Goal: Obtain resource: Obtain resource

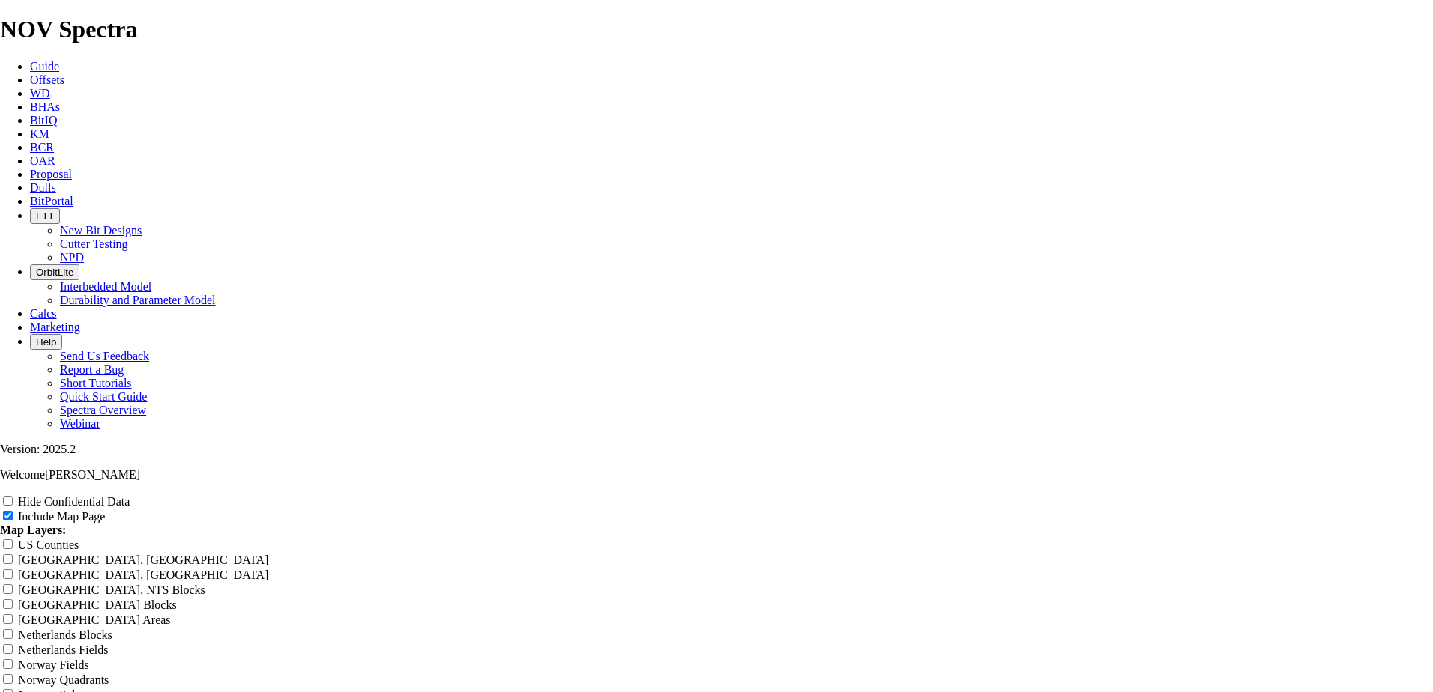
scroll to position [2123, 0]
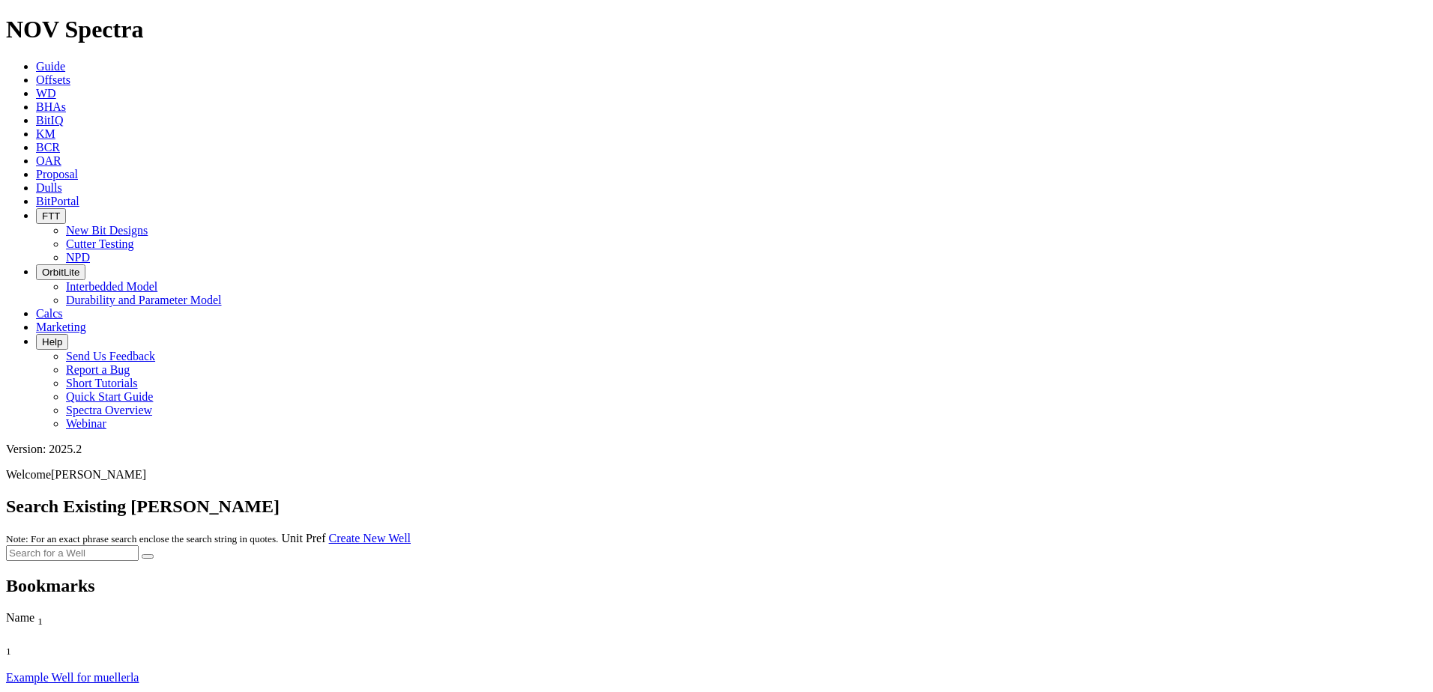
click at [36, 73] on icon at bounding box center [36, 79] width 0 height 13
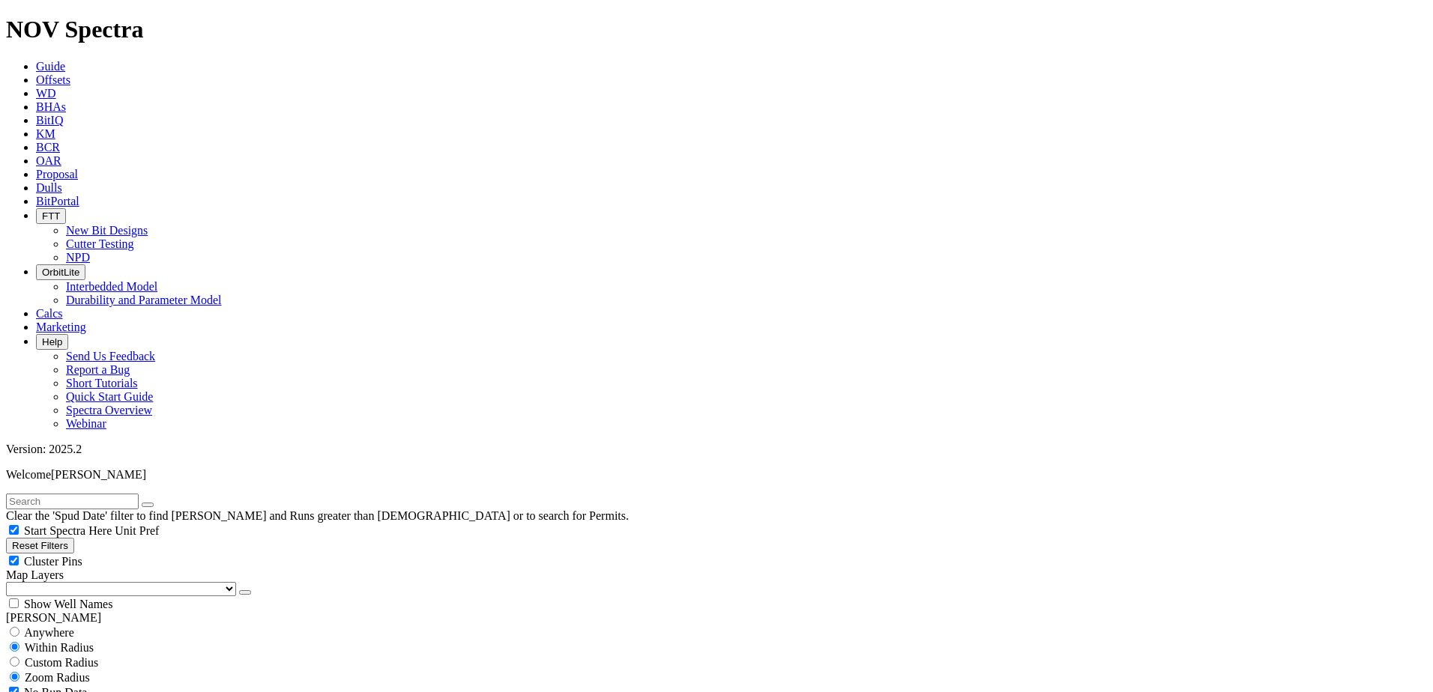
click at [98, 494] on input "text" at bounding box center [72, 502] width 133 height 16
type input "tkc66-am1"
click at [157, 503] on button "submit" at bounding box center [163, 505] width 12 height 4
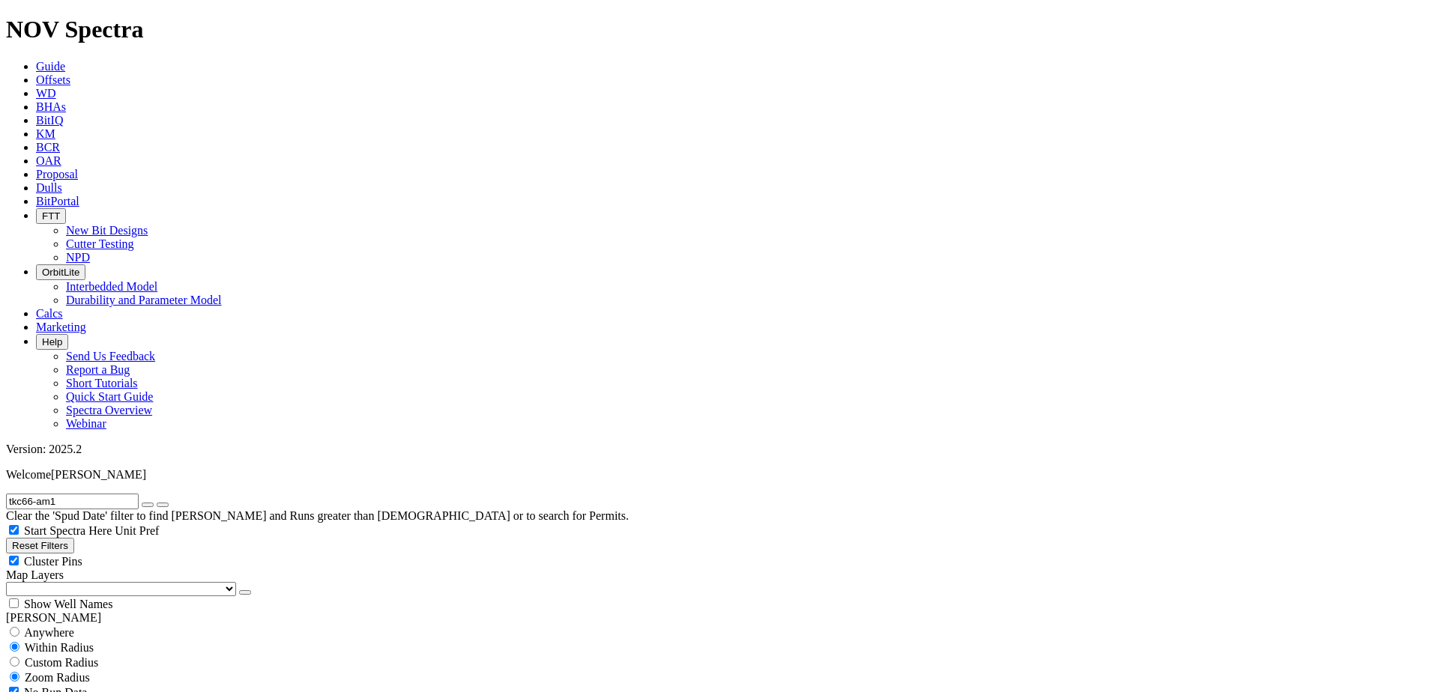
click at [148, 505] on icon "button" at bounding box center [148, 505] width 0 height 0
click at [69, 656] on span "Custom Radius" at bounding box center [61, 662] width 73 height 13
radio input "true"
radio input "false"
click at [82, 685] on input "number" at bounding box center [72, 693] width 133 height 16
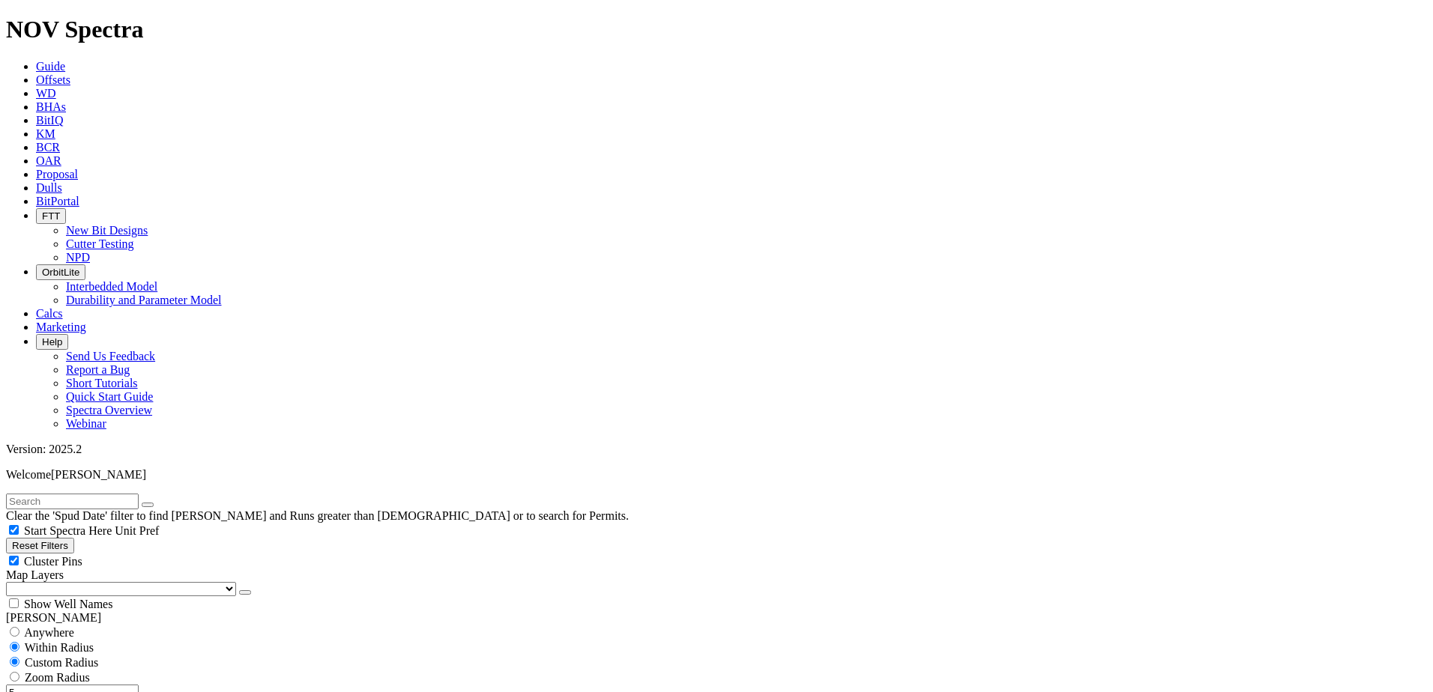
type input "5"
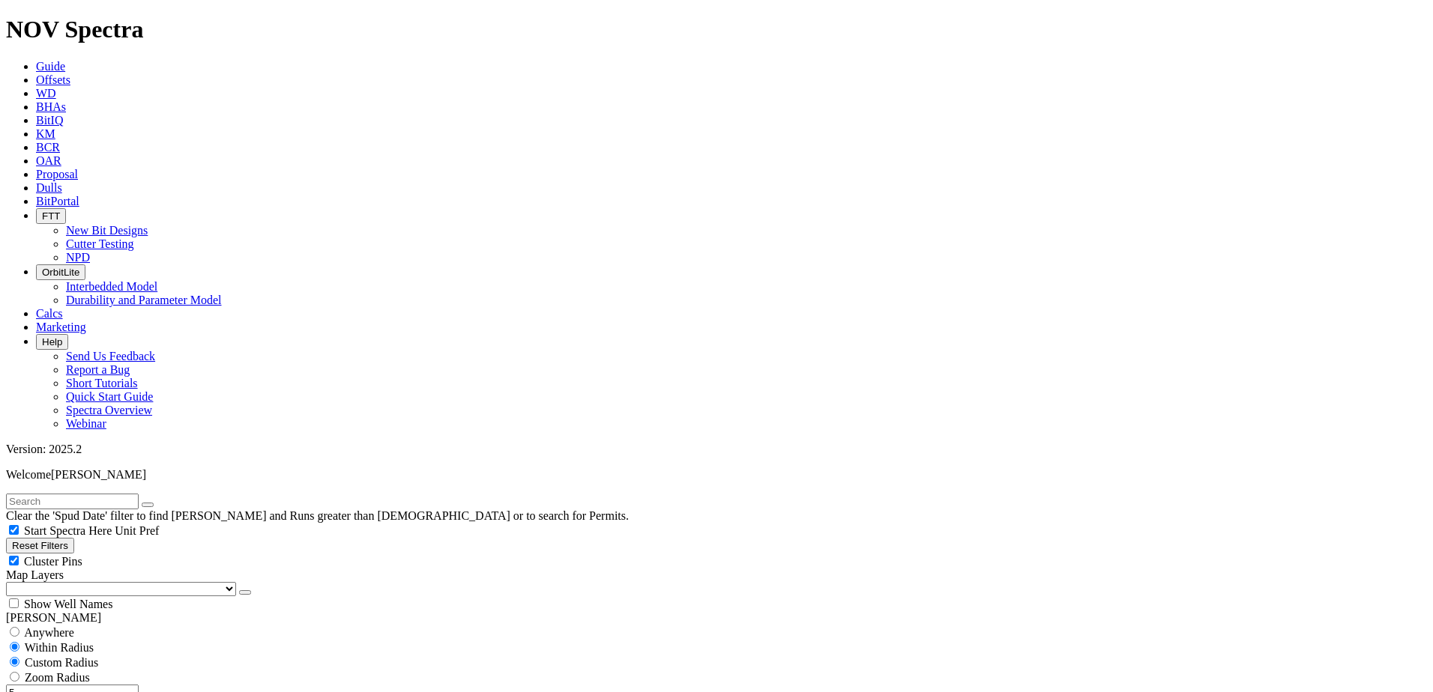
type input "[DATE]"
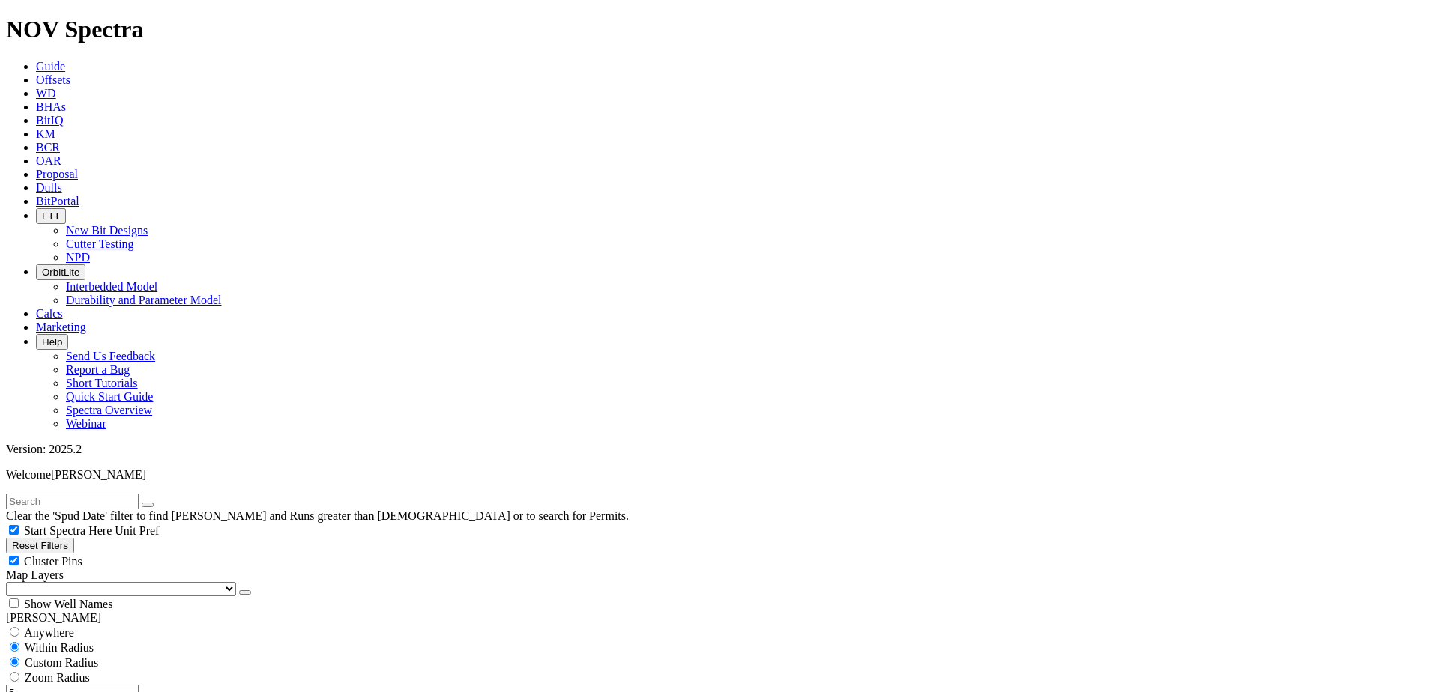
scroll to position [450, 0]
select select "9.875"
checkbox input "false"
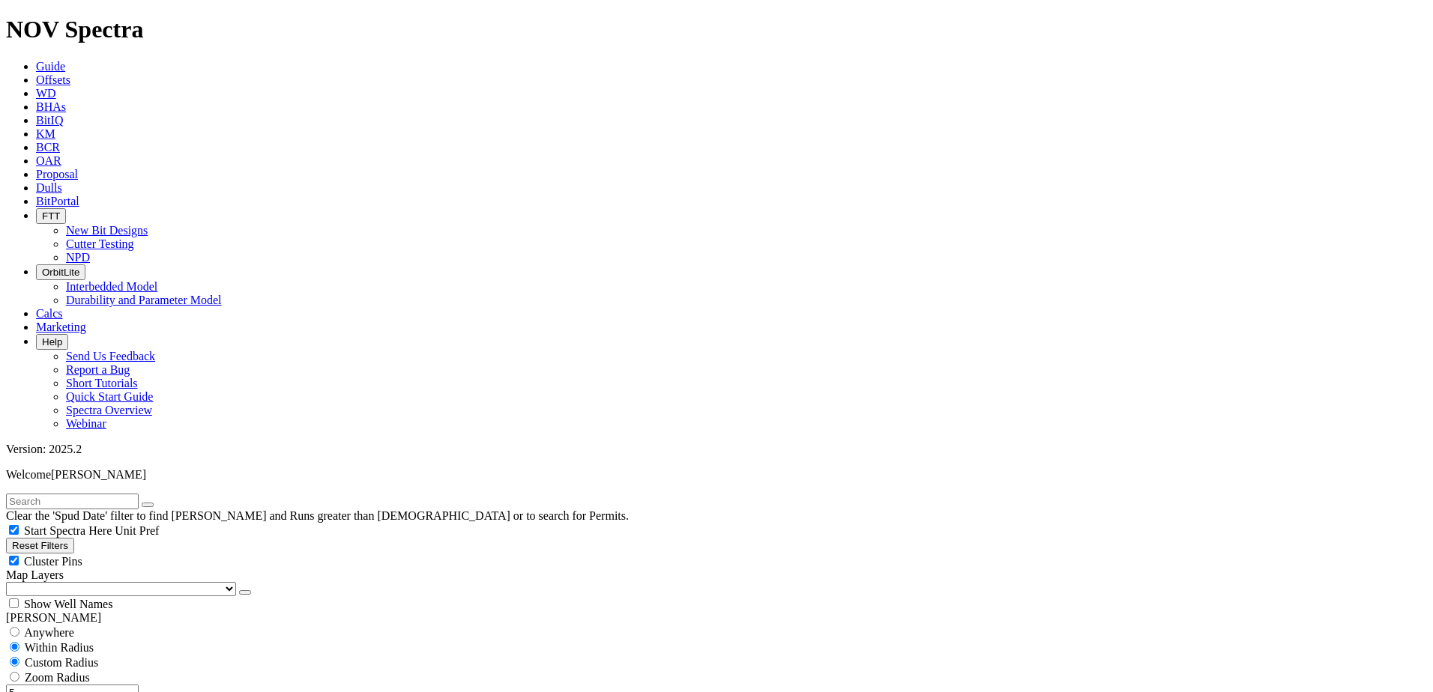
type input "3000"
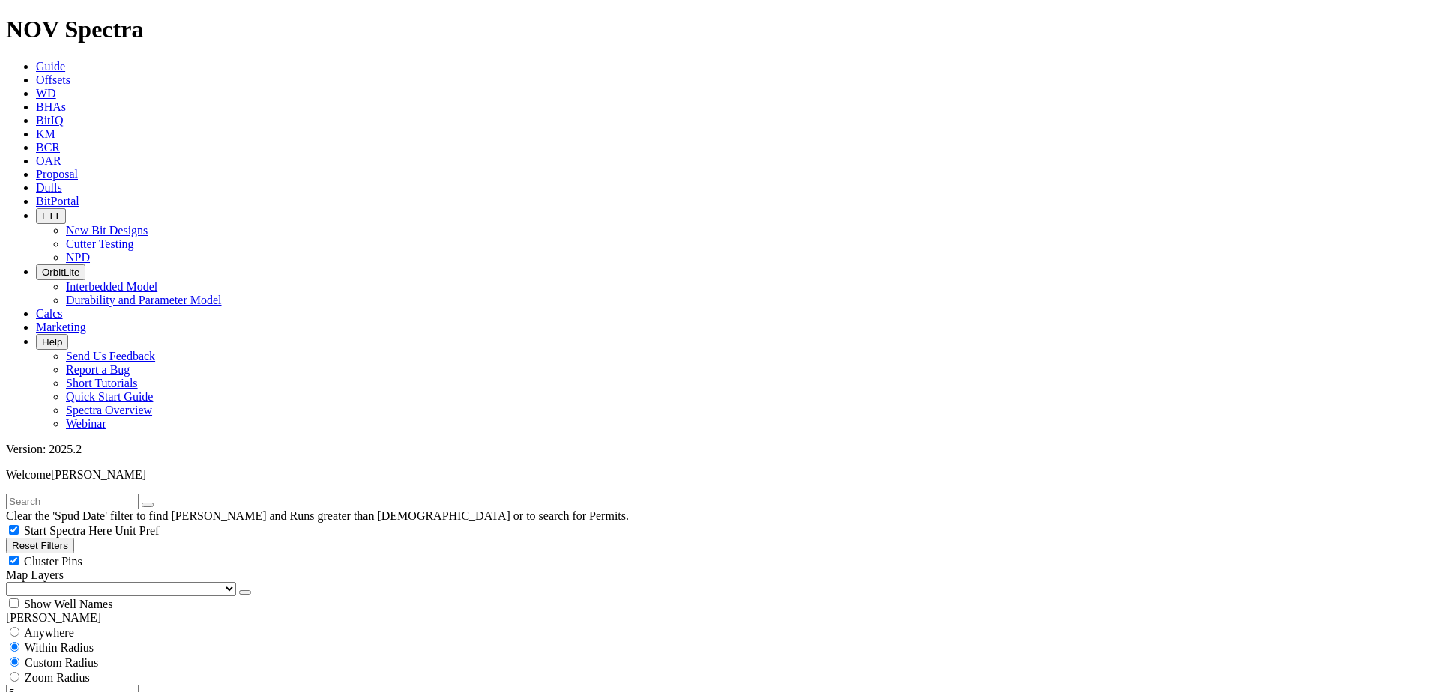
type input "8500"
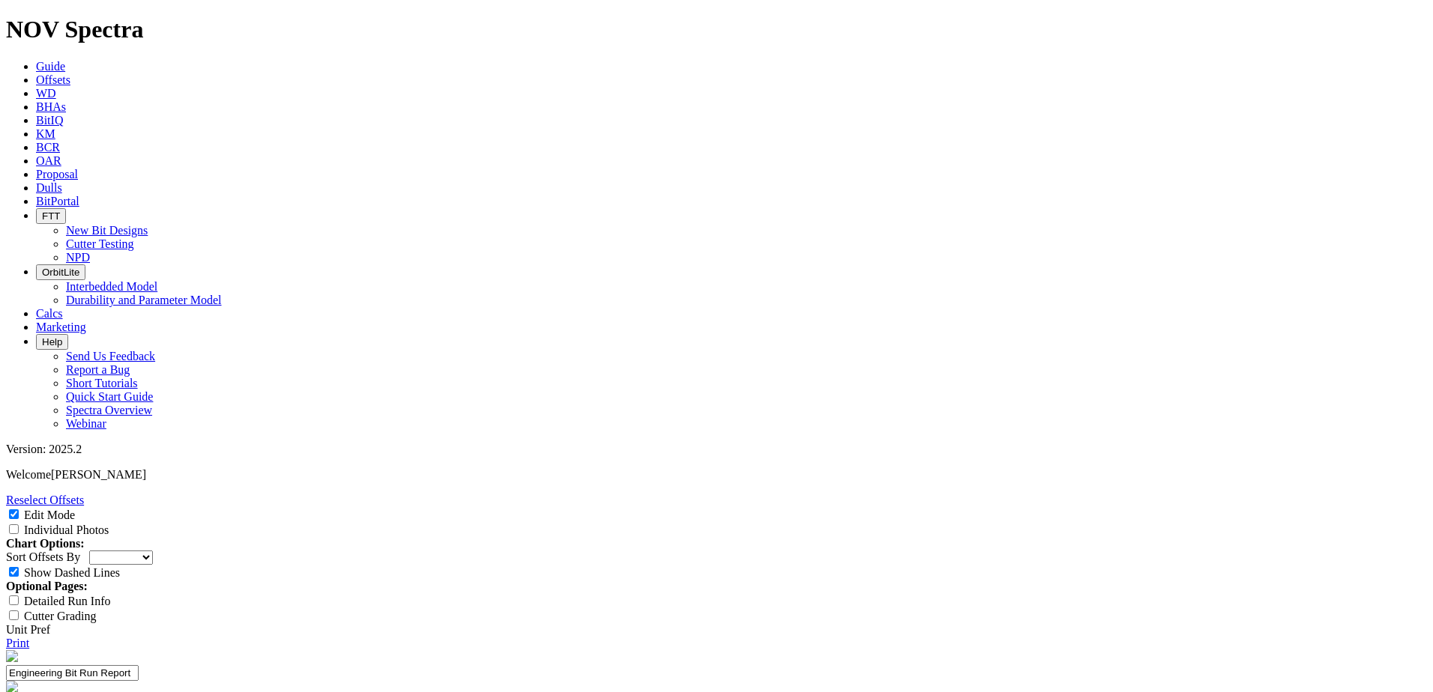
select select "New Bit Design"
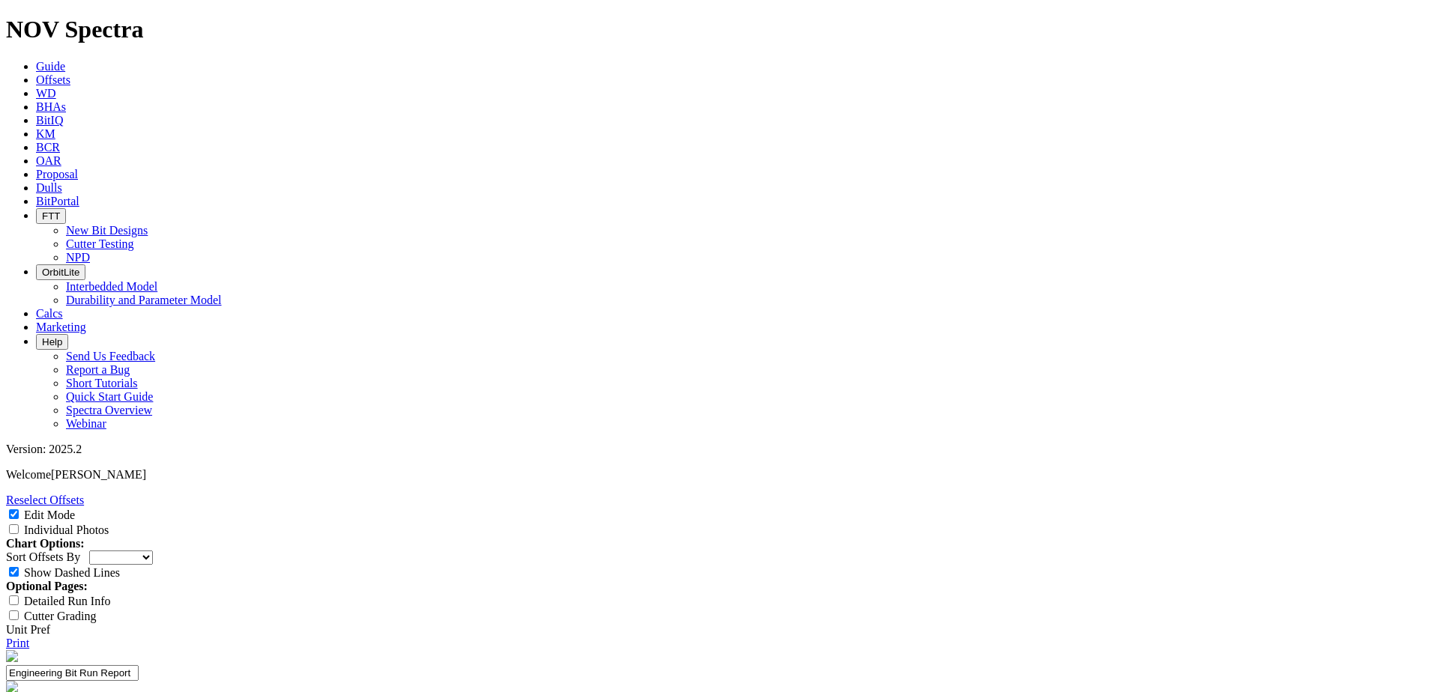
click at [1313, 522] on div "Individual Photos" at bounding box center [716, 529] width 1421 height 15
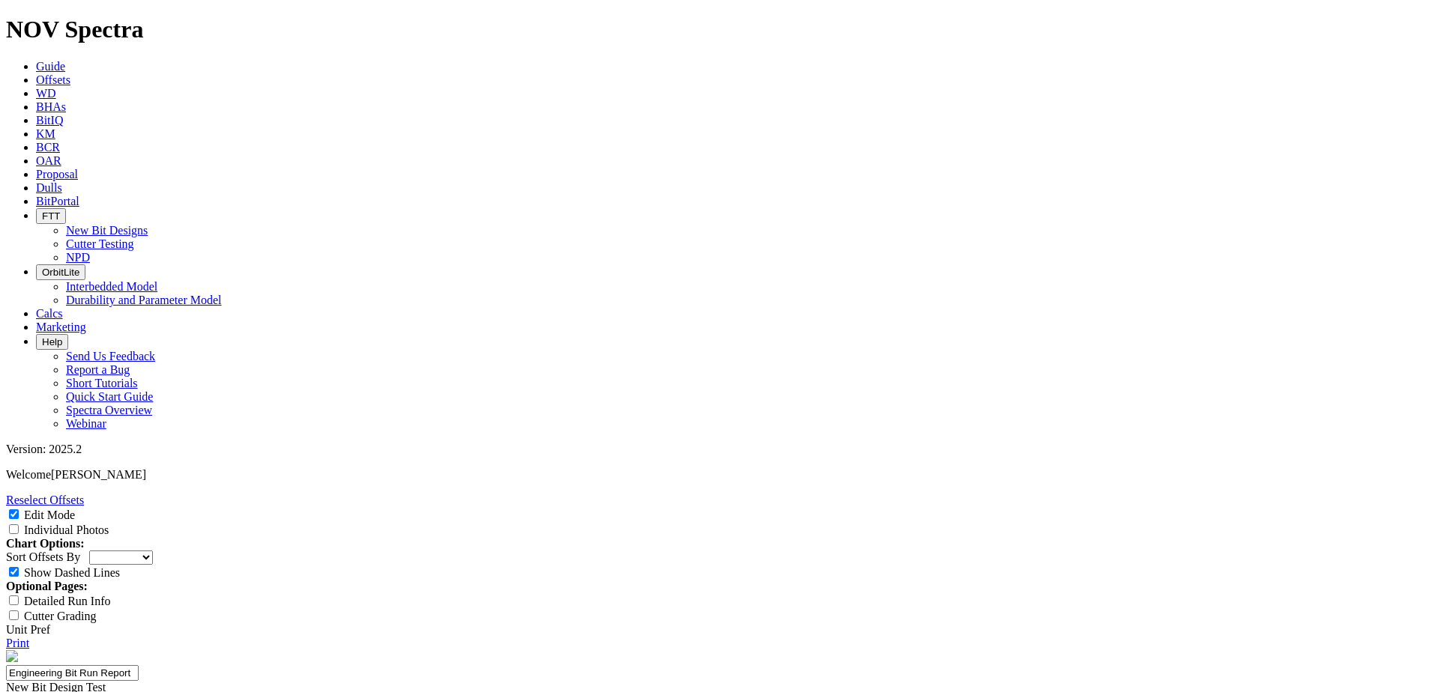
click at [19, 524] on input "Individual Photos" at bounding box center [14, 529] width 10 height 10
checkbox input "true"
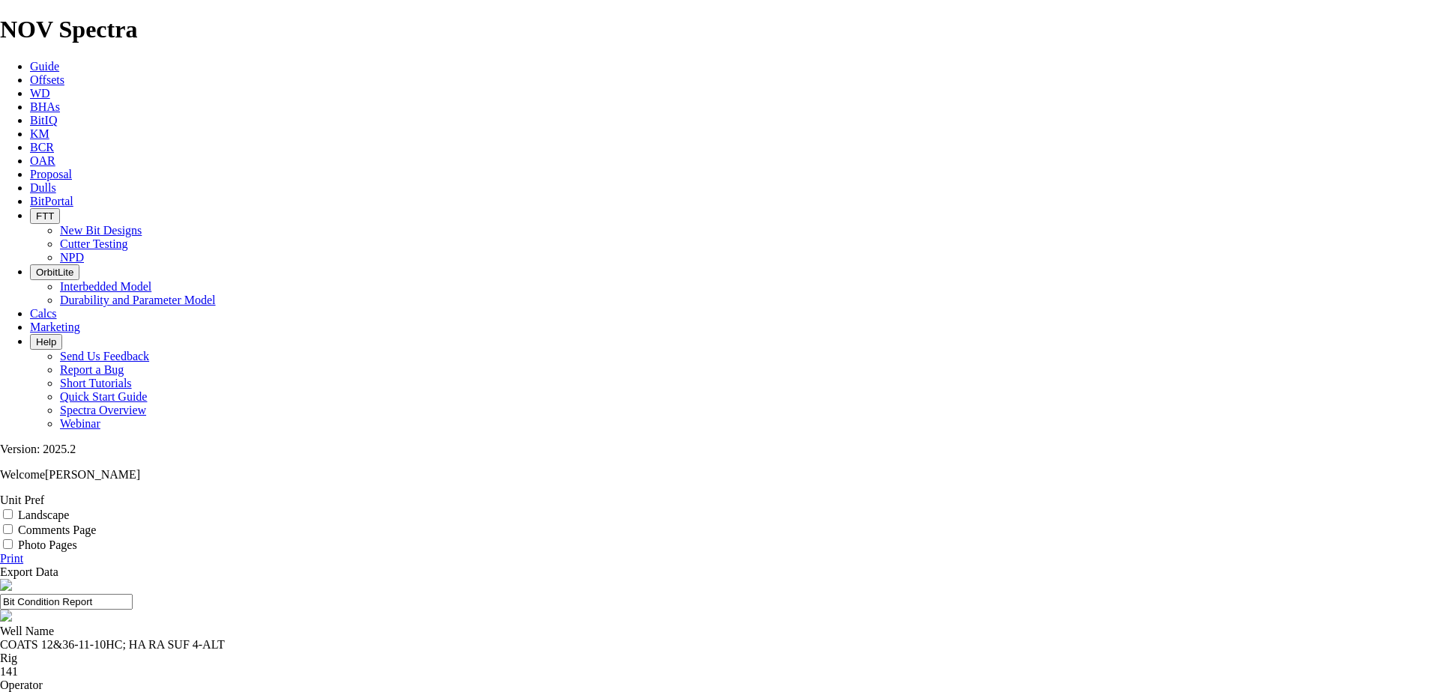
select select "number:2"
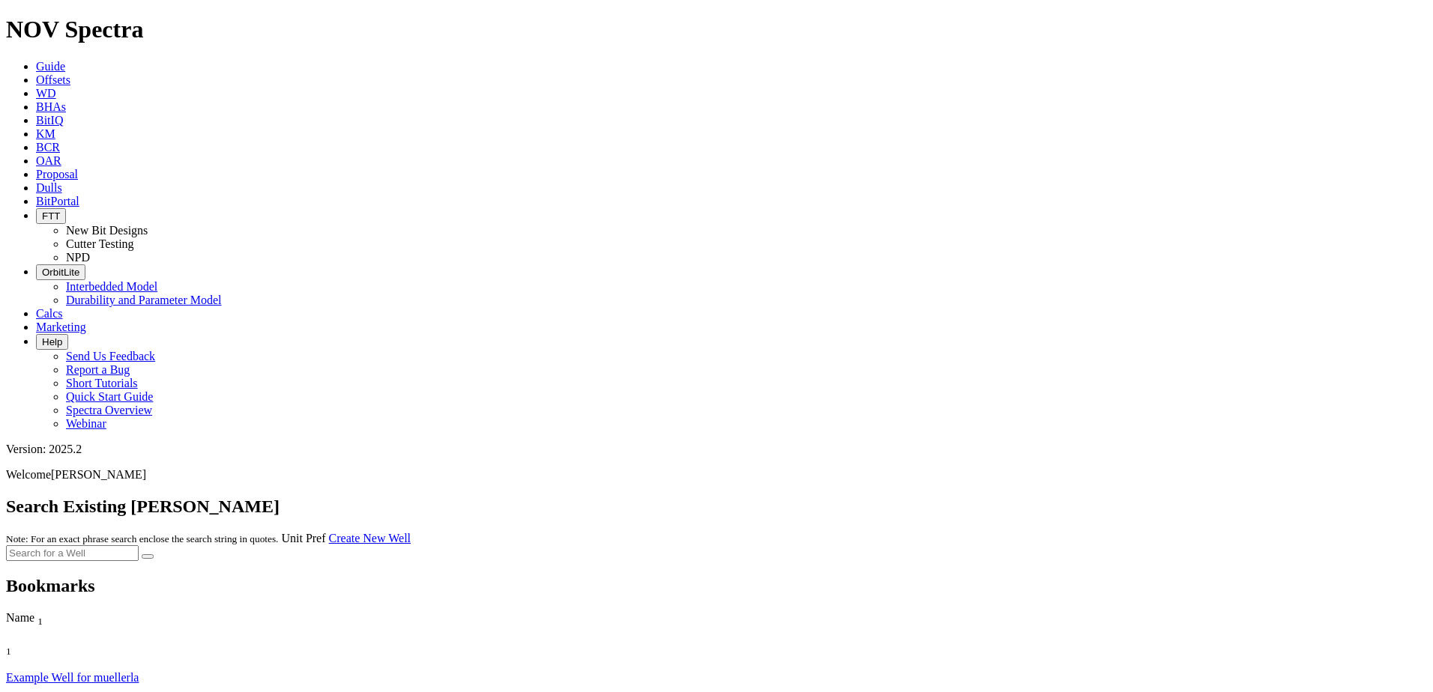
click at [70, 73] on link "Offsets" at bounding box center [53, 79] width 34 height 13
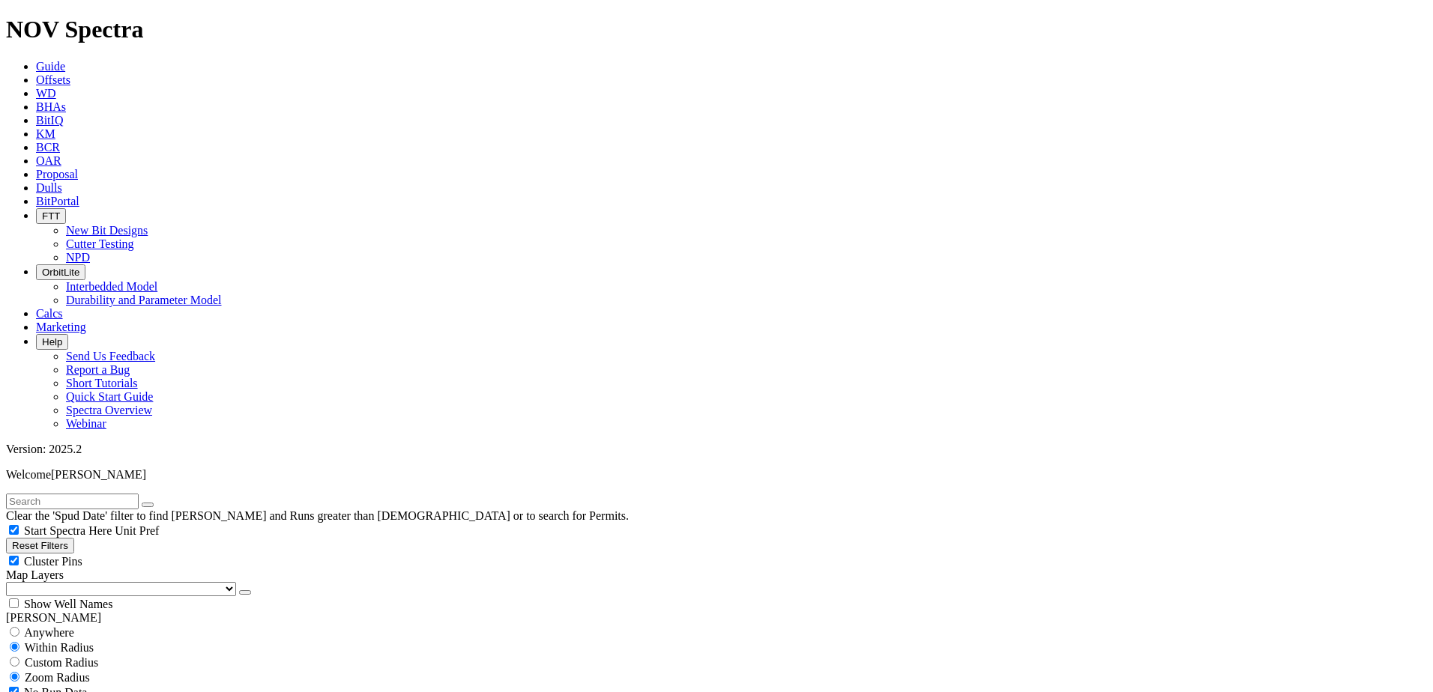
type input "[DATE]"
click at [137, 494] on input "text" at bounding box center [72, 502] width 133 height 16
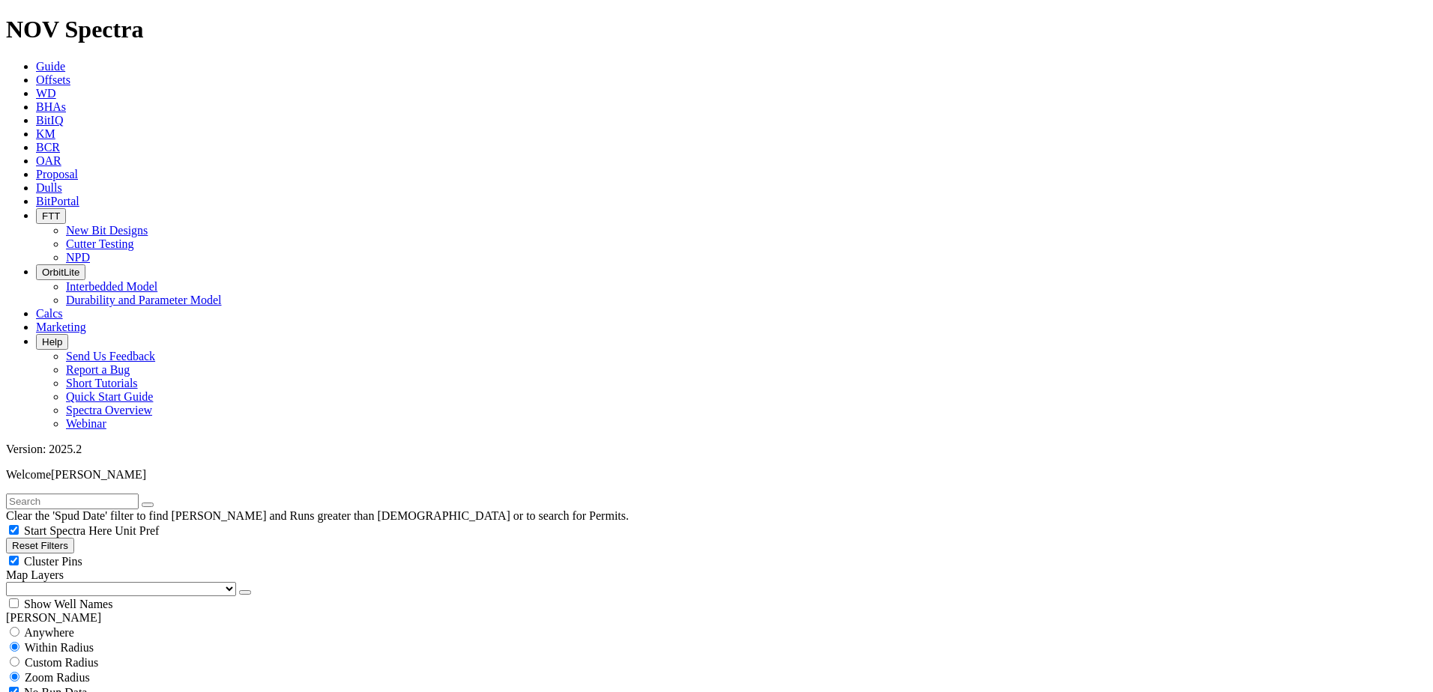
paste input "A322261"
type input "A322261"
click at [157, 503] on button "submit" at bounding box center [163, 505] width 12 height 4
click at [84, 656] on span "Custom Radius" at bounding box center [61, 662] width 73 height 13
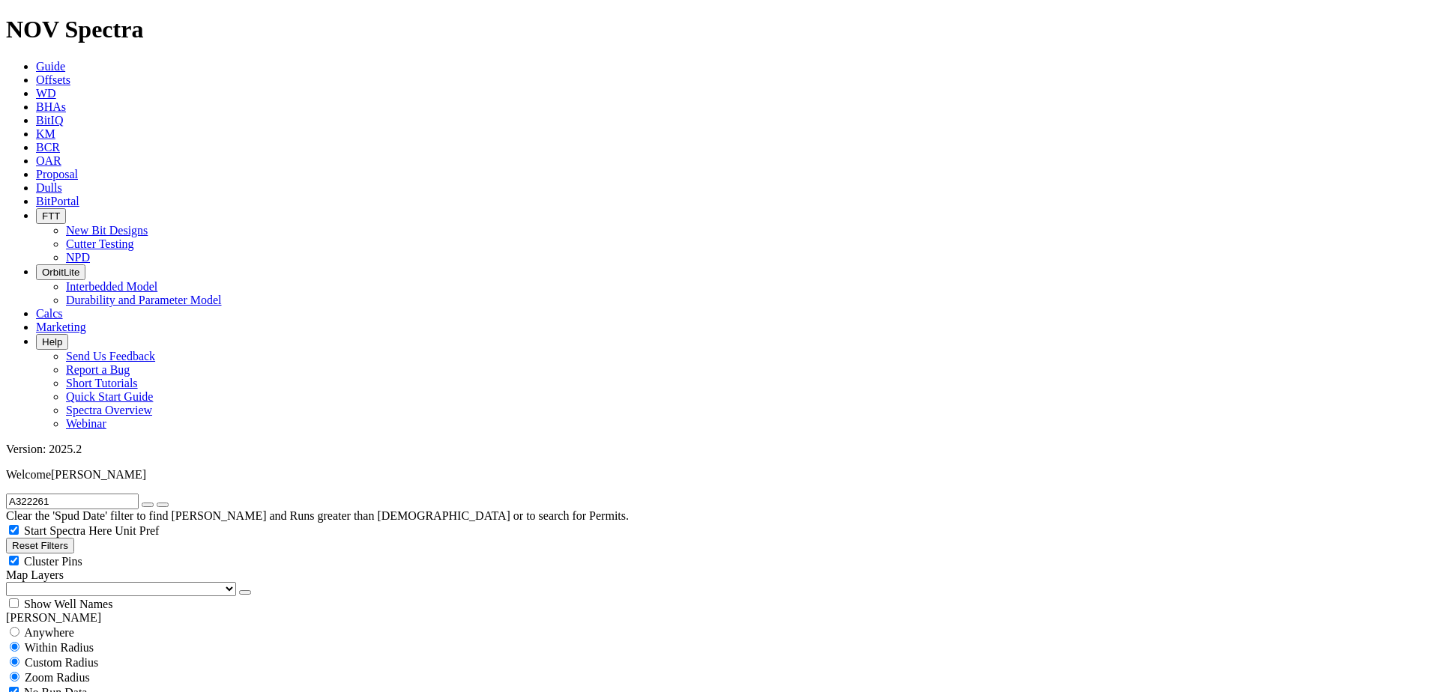
radio input "true"
radio input "false"
click at [102, 685] on input "number" at bounding box center [72, 693] width 133 height 16
type input "20"
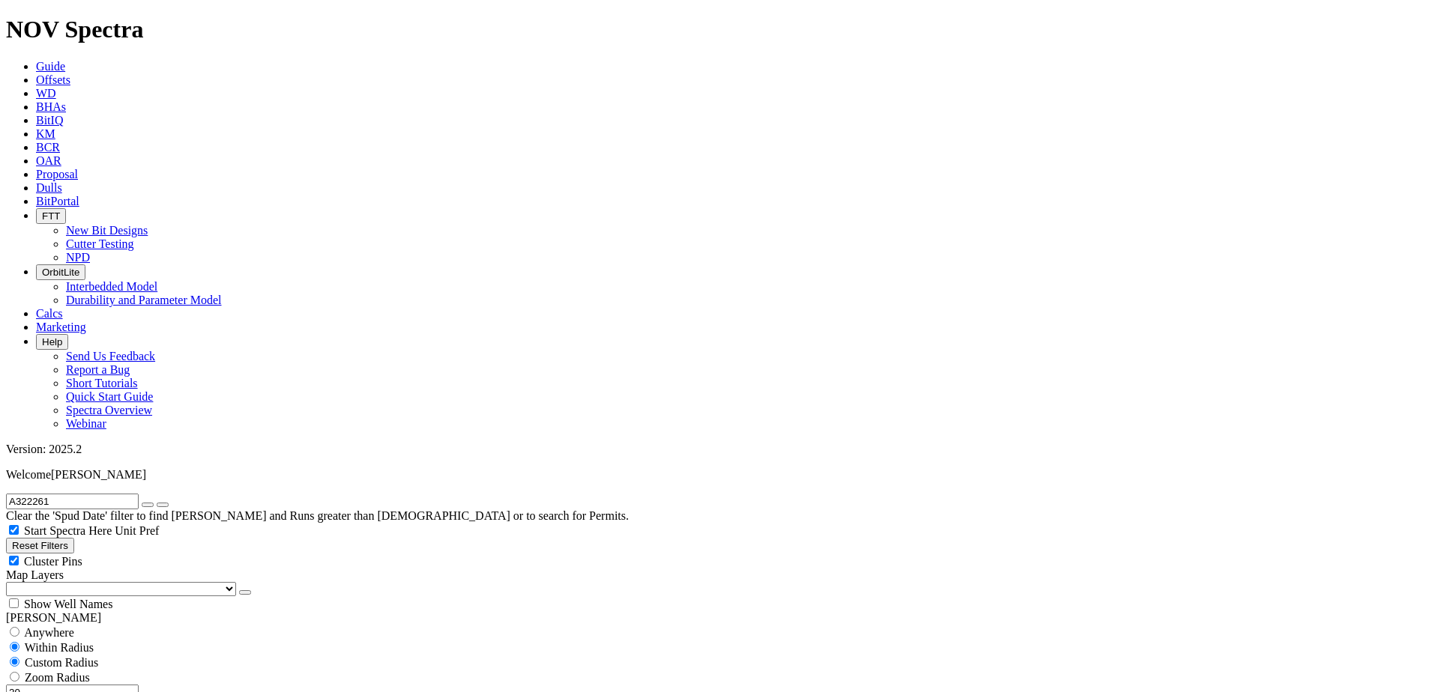
click at [148, 505] on icon "button" at bounding box center [148, 505] width 0 height 0
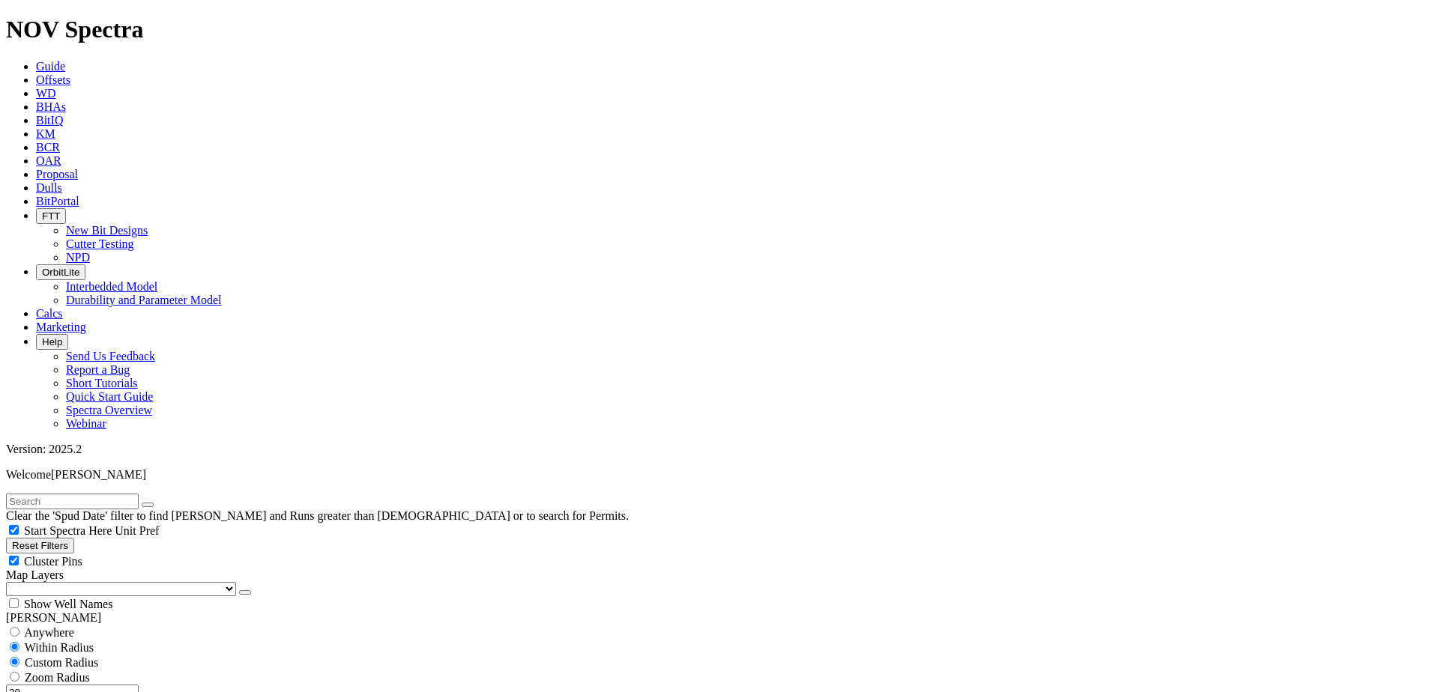
select select "9.875"
checkbox input "false"
select select "? number:9.875 ?"
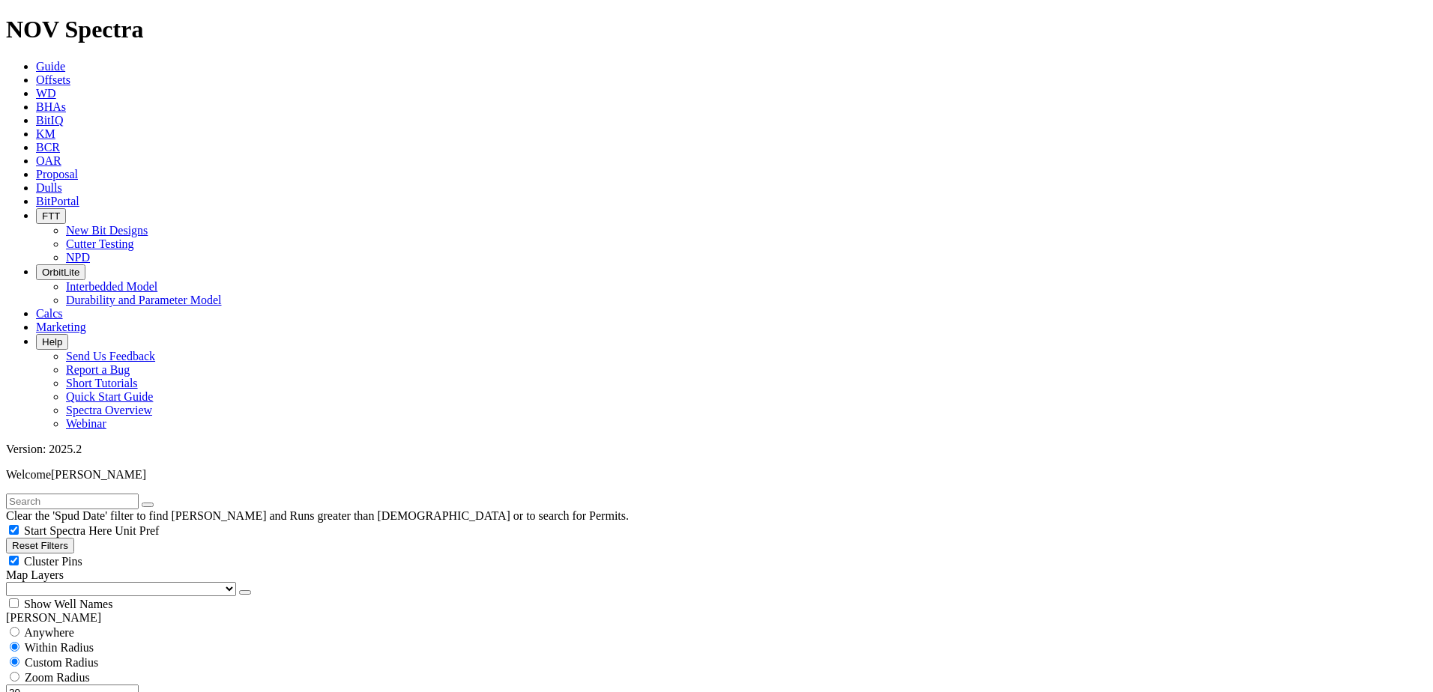
scroll to position [824, 0]
type input "3000"
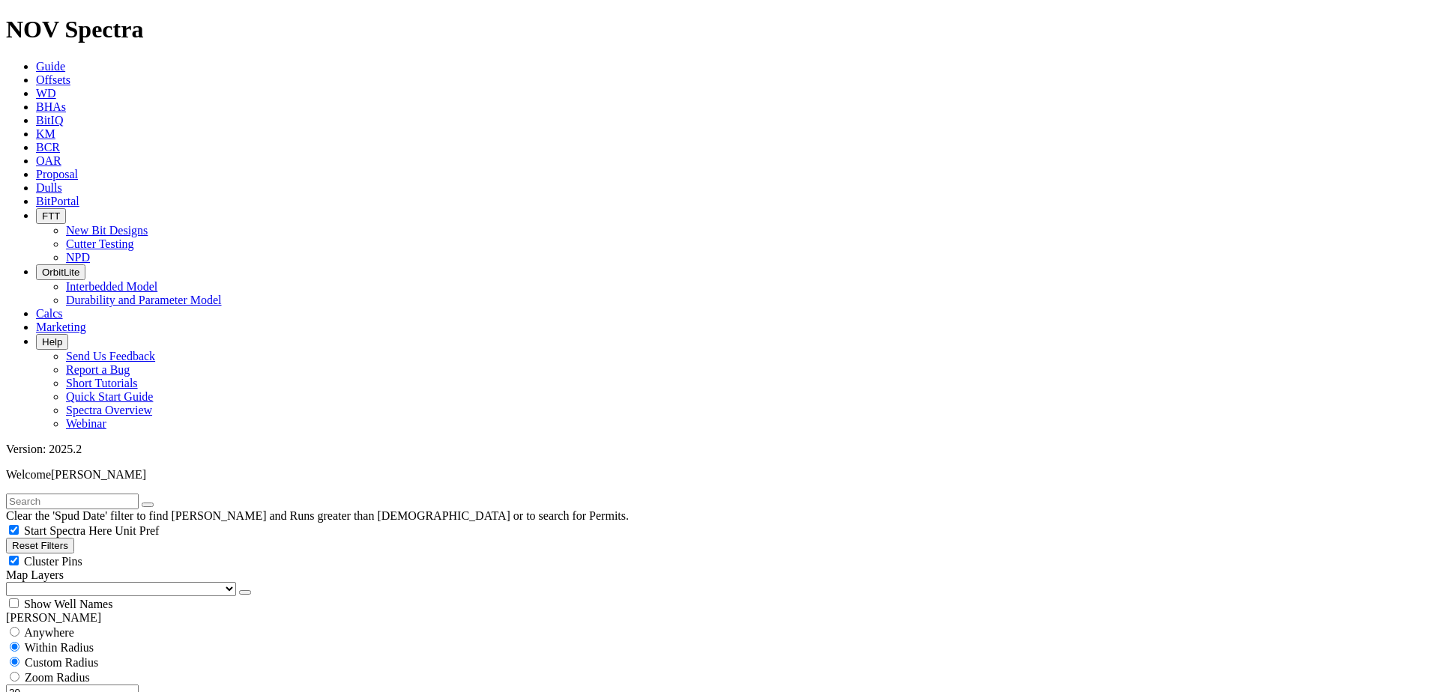
type input "9000"
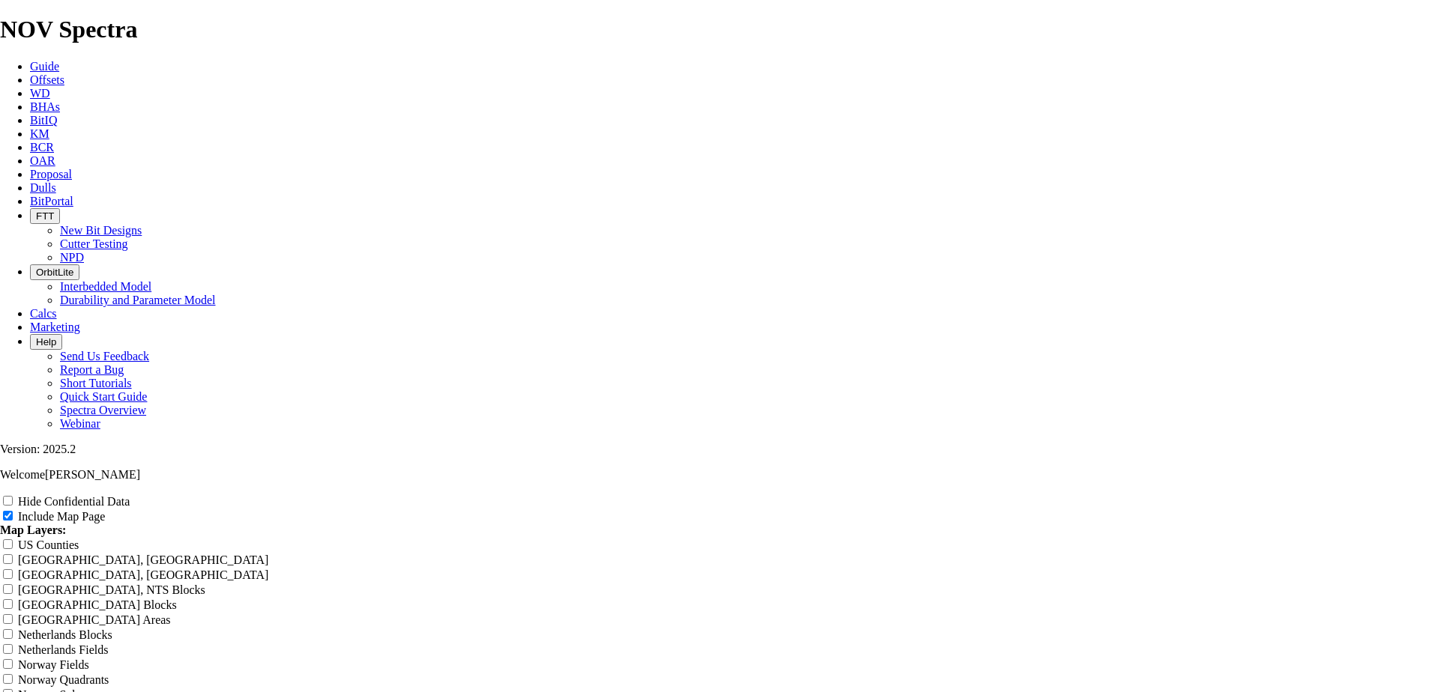
radio input "true"
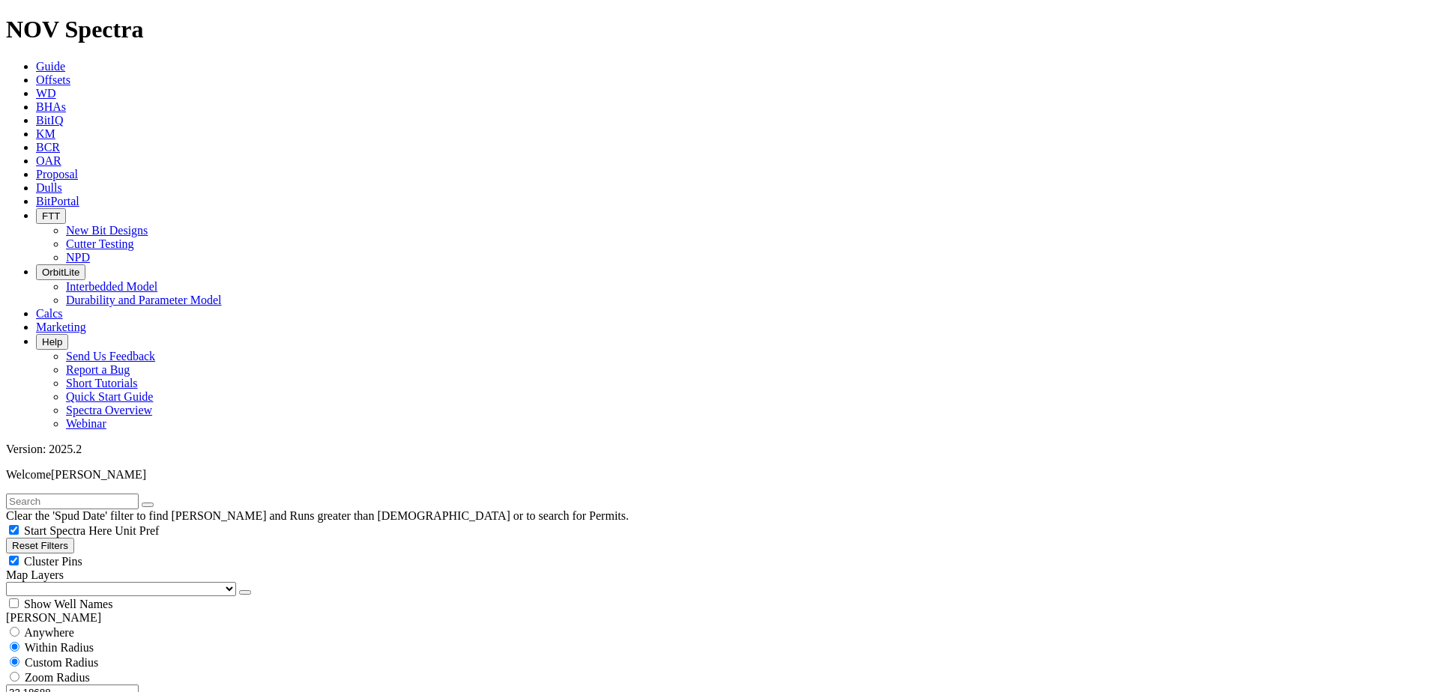
drag, startPoint x: 59, startPoint y: 285, endPoint x: 212, endPoint y: 288, distance: 152.9
click at [218, 685] on div "32.18688 Miles Kilometers" at bounding box center [716, 700] width 1421 height 31
drag, startPoint x: 84, startPoint y: 288, endPoint x: 156, endPoint y: 284, distance: 72.0
click at [156, 685] on div "20 Miles Kilometers" at bounding box center [716, 700] width 1421 height 31
type input "10"
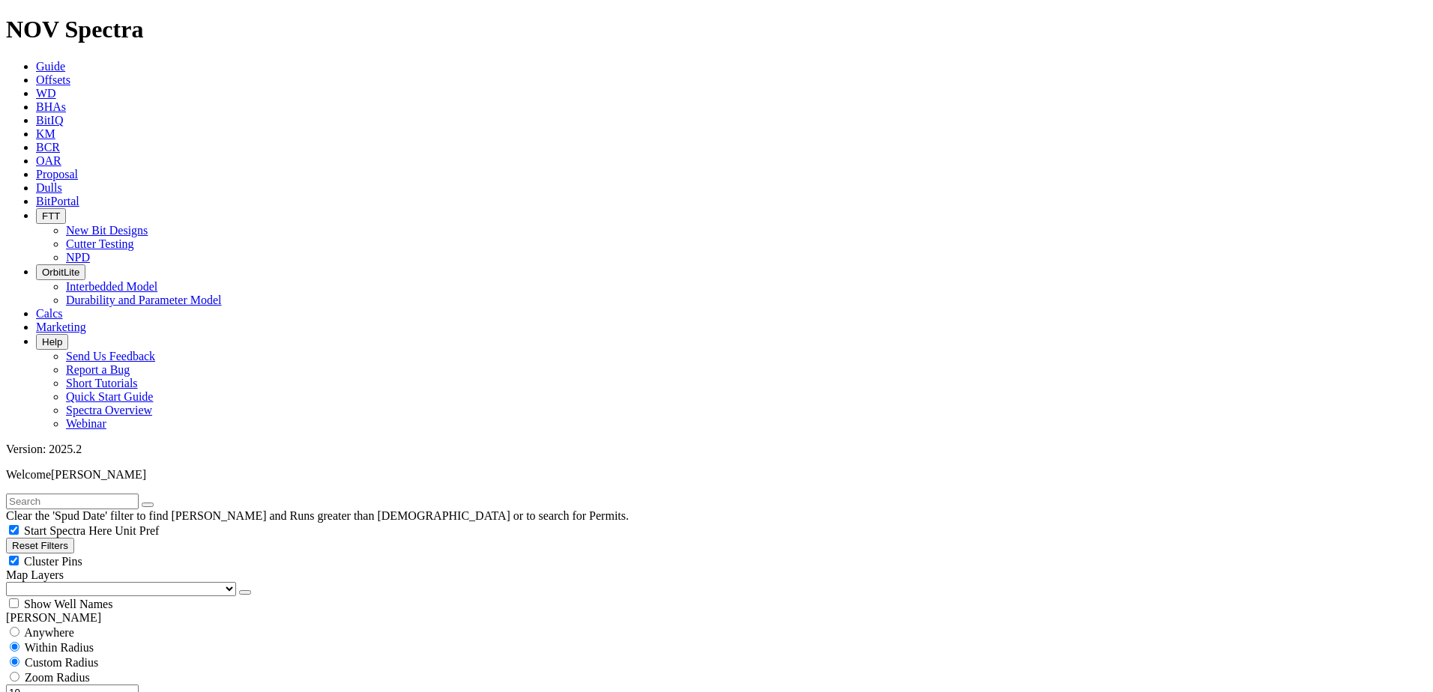
type input "[DATE]"
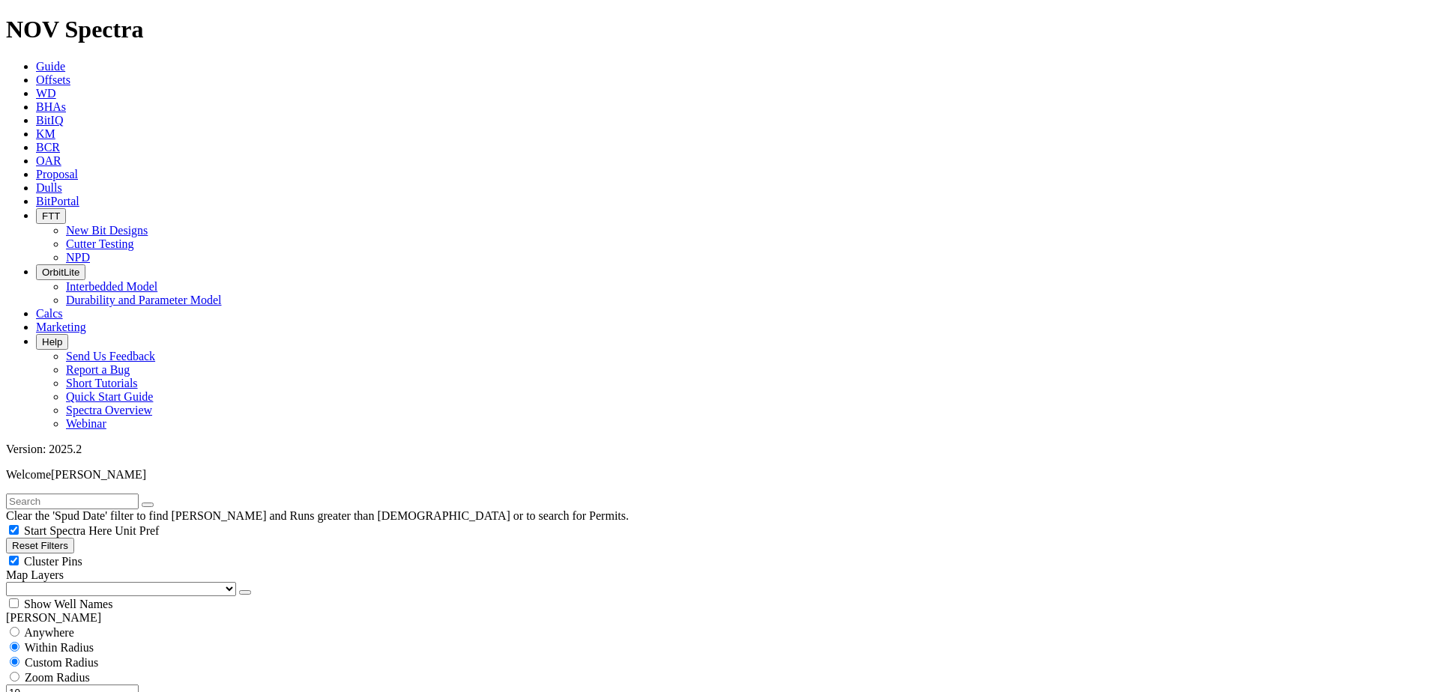
drag, startPoint x: 1262, startPoint y: 418, endPoint x: 1316, endPoint y: 488, distance: 88.1
